Goal: Find specific page/section: Find specific page/section

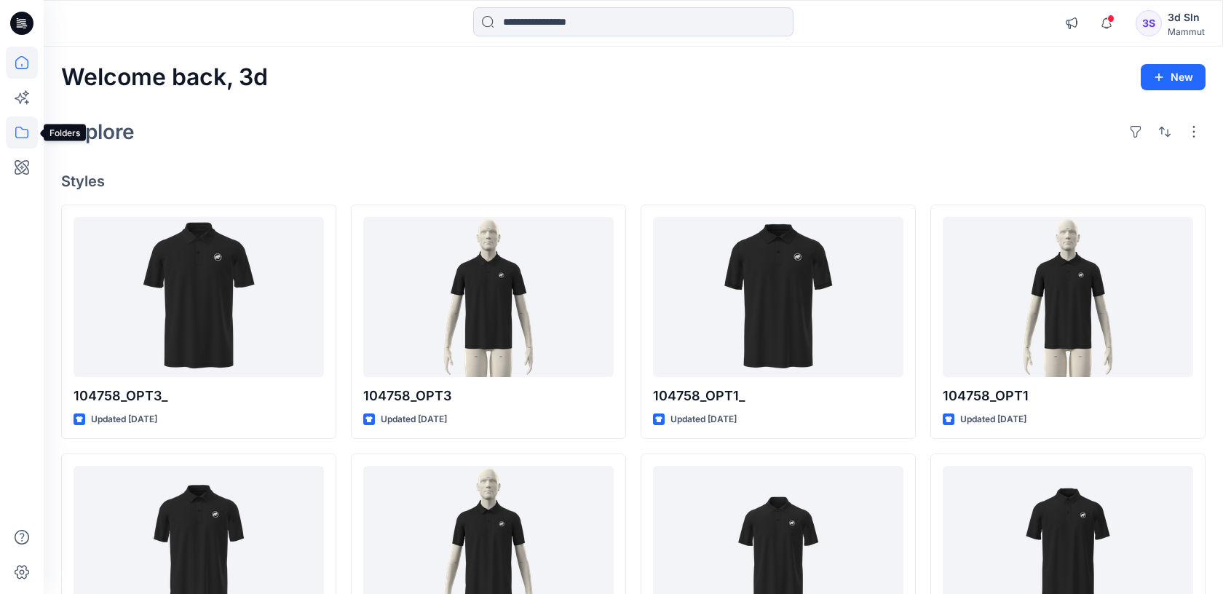
click at [14, 140] on icon at bounding box center [22, 132] width 32 height 32
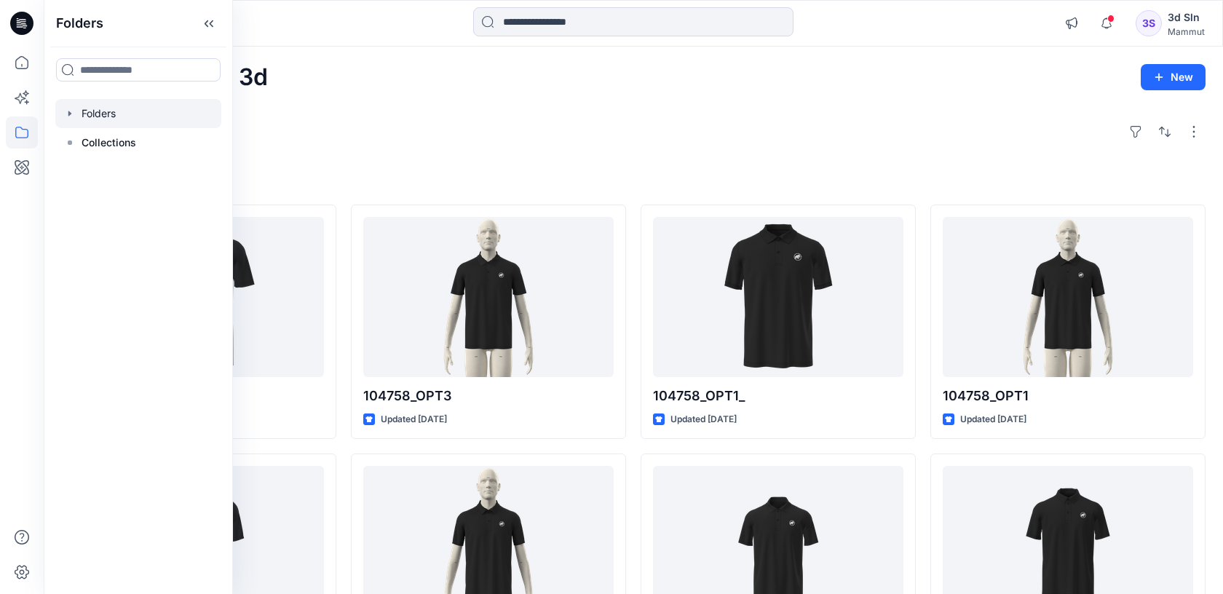
click at [116, 112] on div at bounding box center [138, 113] width 166 height 29
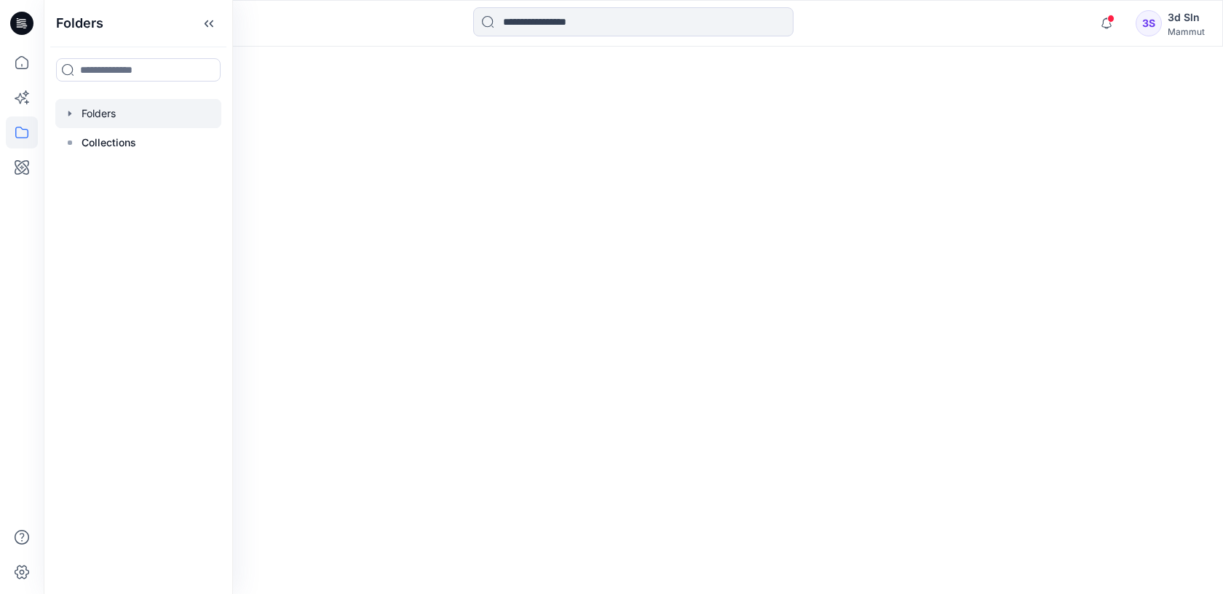
click at [398, 421] on div at bounding box center [633, 320] width 1179 height 547
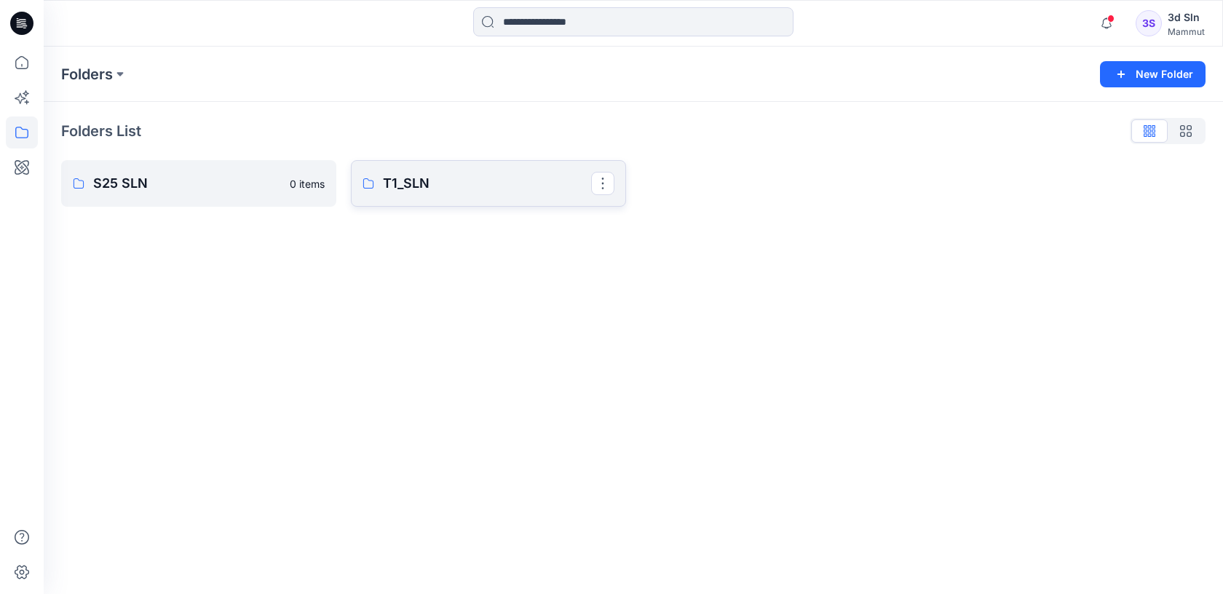
click at [420, 183] on p "T1_SLN" at bounding box center [487, 183] width 208 height 20
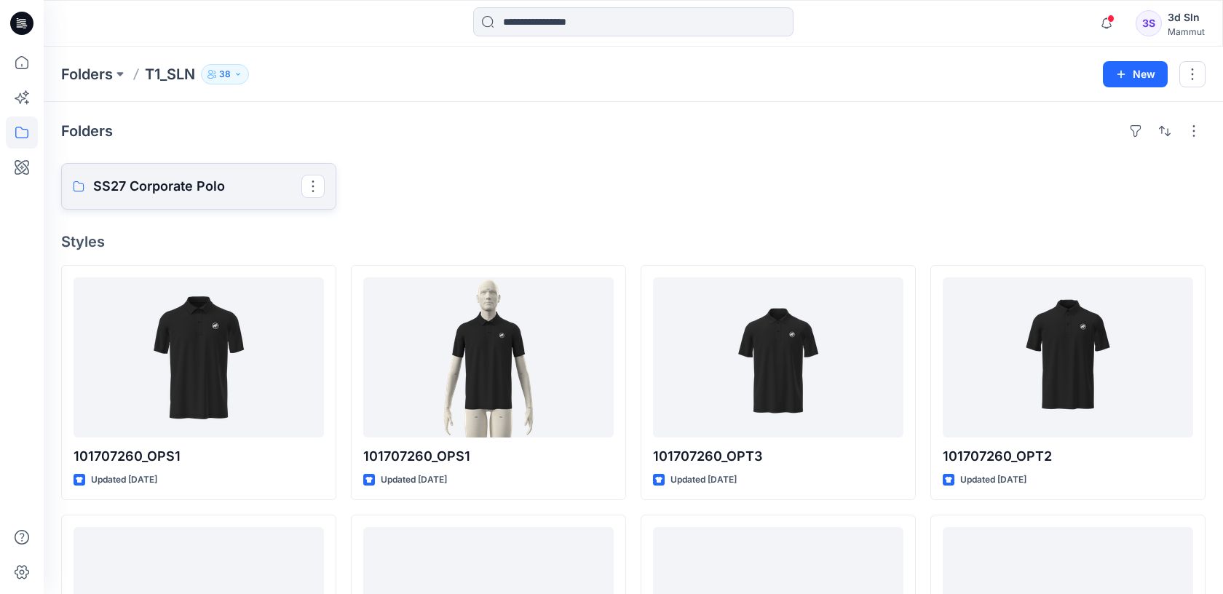
click at [126, 183] on p "SS27 Corporate Polo" at bounding box center [197, 186] width 208 height 20
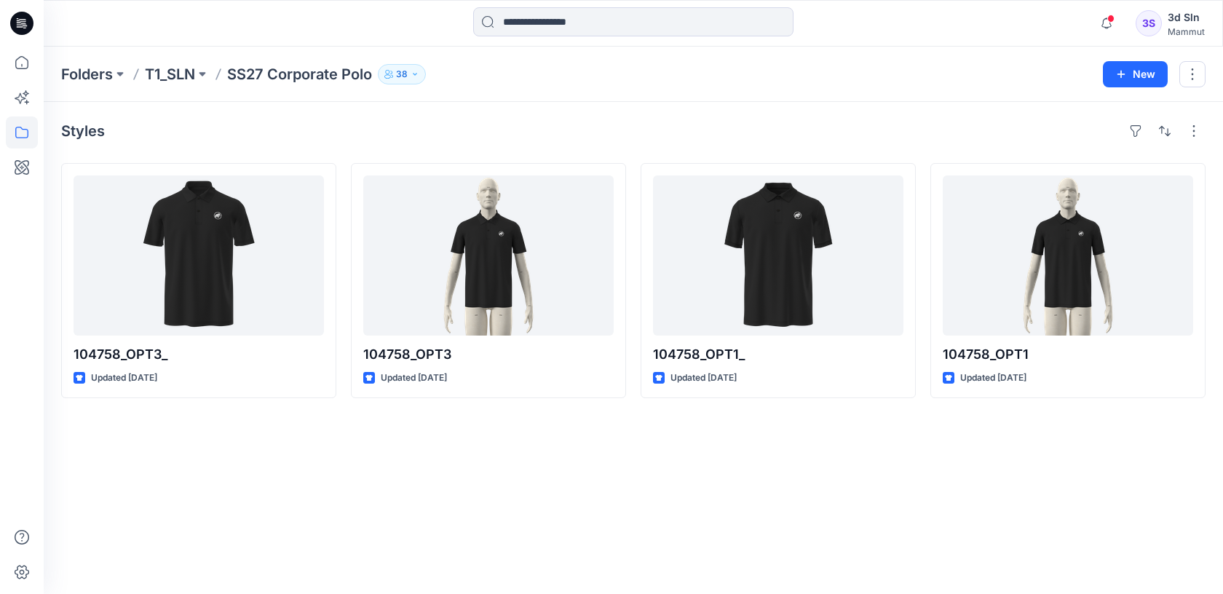
click at [665, 474] on div "Styles 104758_OPT3_ Updated [DATE] 104758_OPT3 Updated [DATE] 104758_OPT1_ Upda…" at bounding box center [633, 348] width 1179 height 492
click at [515, 514] on div "Styles 104758_OPT3_ Updated [DATE] 104758_OPT3 Updated [DATE] 104758_OPT1_ Upda…" at bounding box center [633, 348] width 1179 height 492
